Goal: Transaction & Acquisition: Register for event/course

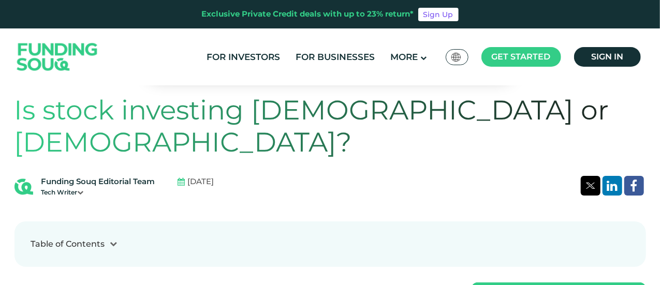
scroll to position [228, 0]
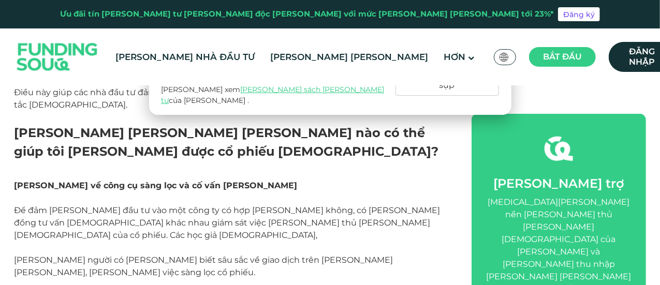
scroll to position [2236, 0]
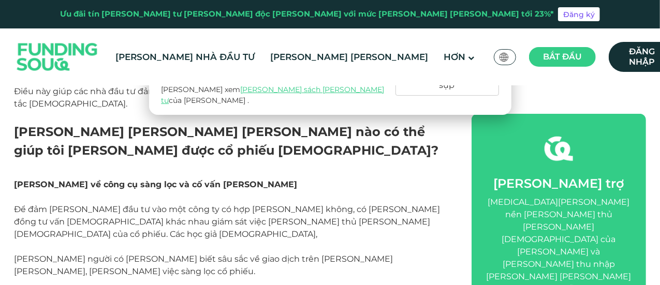
drag, startPoint x: 0, startPoint y: 0, endPoint x: 192, endPoint y: 181, distance: 263.3
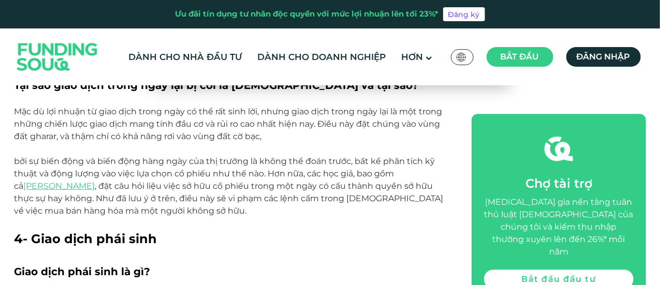
scroll to position [1408, 0]
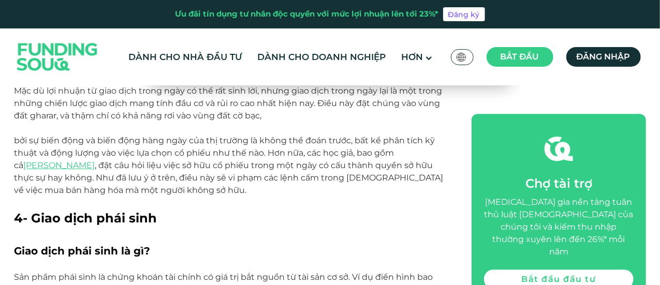
click at [363, 209] on h2 "4- Giao dịch phái sinh" at bounding box center [231, 218] width 434 height 19
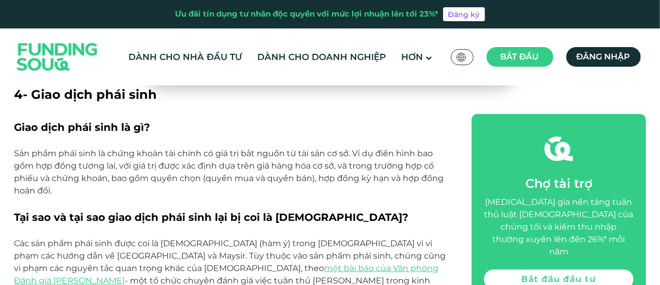
scroll to position [1532, 0]
click at [404, 197] on p at bounding box center [231, 203] width 434 height 12
click at [413, 197] on p at bounding box center [231, 203] width 434 height 12
click at [428, 197] on p at bounding box center [231, 203] width 434 height 12
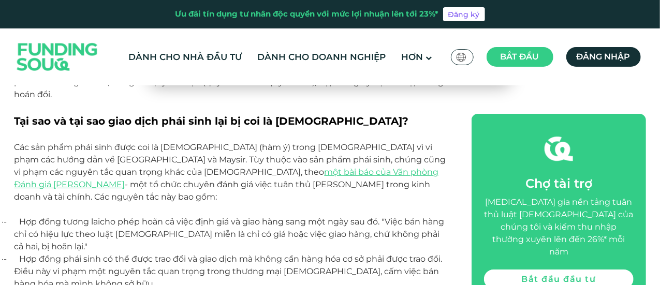
scroll to position [1656, 0]
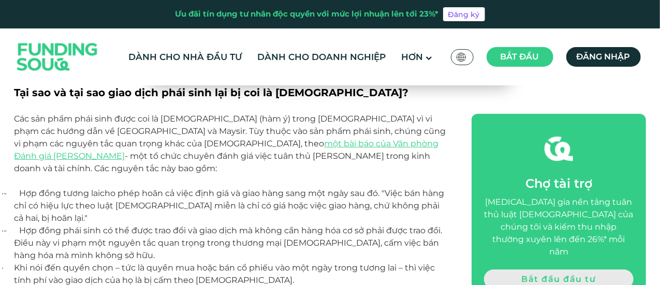
click at [498, 270] on link "Bắt đầu đầu tư" at bounding box center [558, 279] width 149 height 19
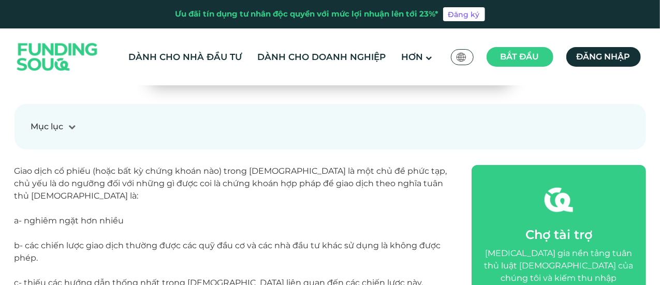
scroll to position [414, 0]
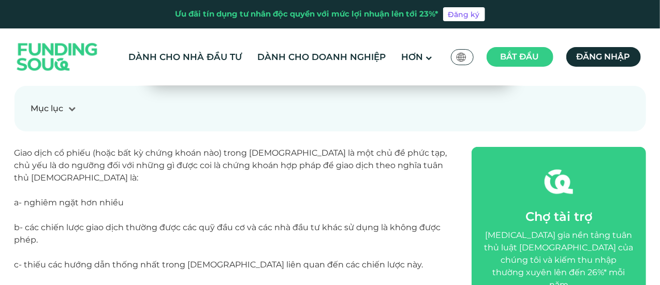
click at [205, 156] on p "Giao dịch cổ phiếu (hoặc bất kỳ chứng khoán nào) trong Hồi giáo là một chủ đề p…" at bounding box center [231, 271] width 434 height 248
click at [426, 166] on p "Giao dịch cổ phiếu (hoặc bất kỳ chứng khoán nào) trong Hồi giáo là một chủ đề p…" at bounding box center [231, 271] width 434 height 248
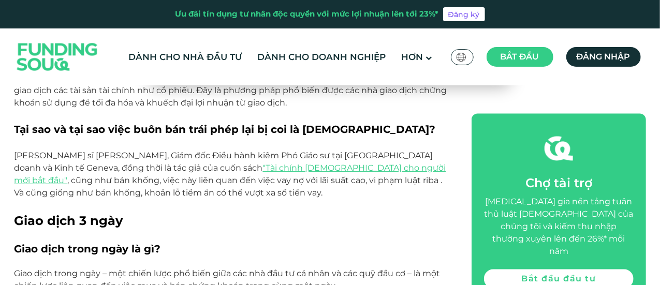
scroll to position [1097, 0]
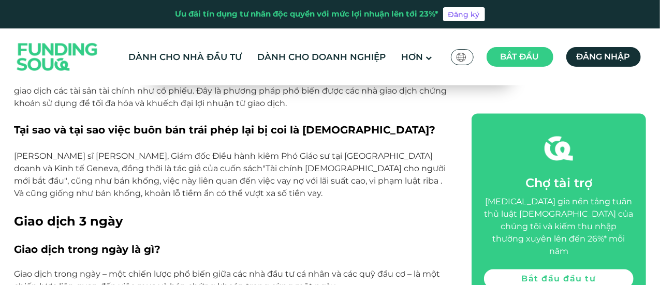
click at [262, 164] on font ""Tài chính Hồi giáo cho người mới bắt đầu"" at bounding box center [230, 175] width 432 height 22
click at [202, 212] on h2 "Giao dịch 3 ngày" at bounding box center [231, 221] width 434 height 19
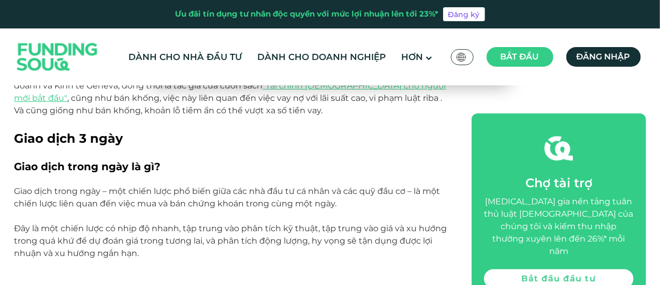
scroll to position [1159, 0]
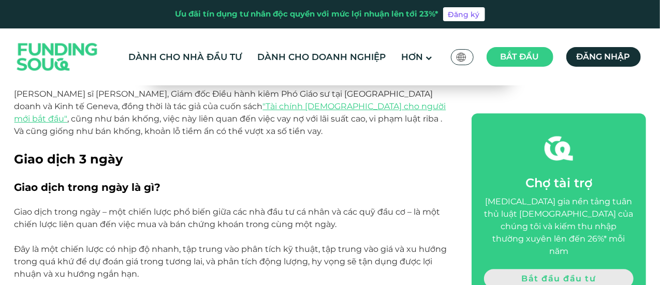
click at [520, 270] on link "Bắt đầu đầu tư" at bounding box center [558, 279] width 149 height 19
